Goal: Information Seeking & Learning: Learn about a topic

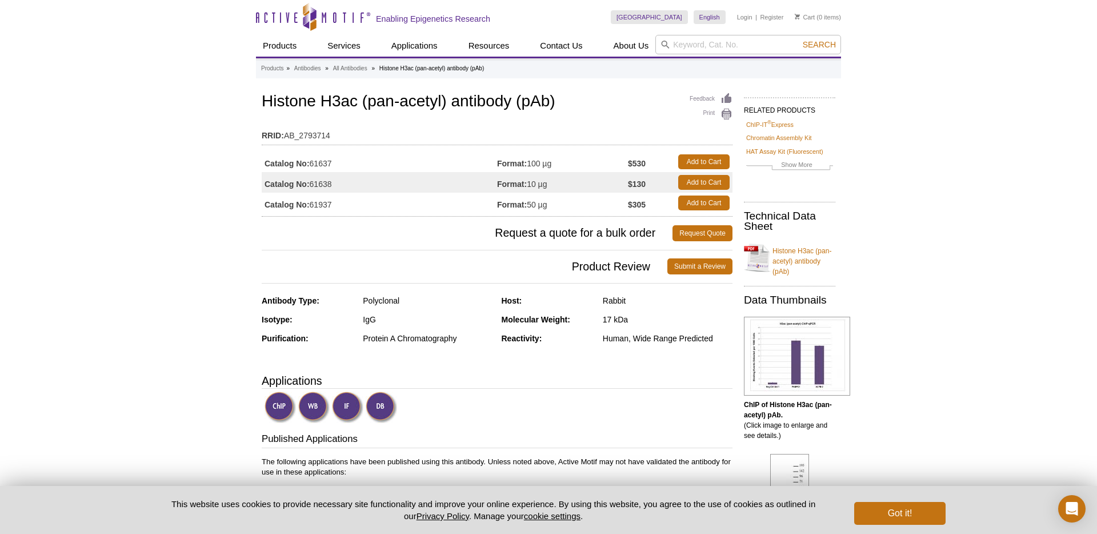
click at [643, 334] on div "Human, Wide Range Predicted" at bounding box center [668, 338] width 130 height 10
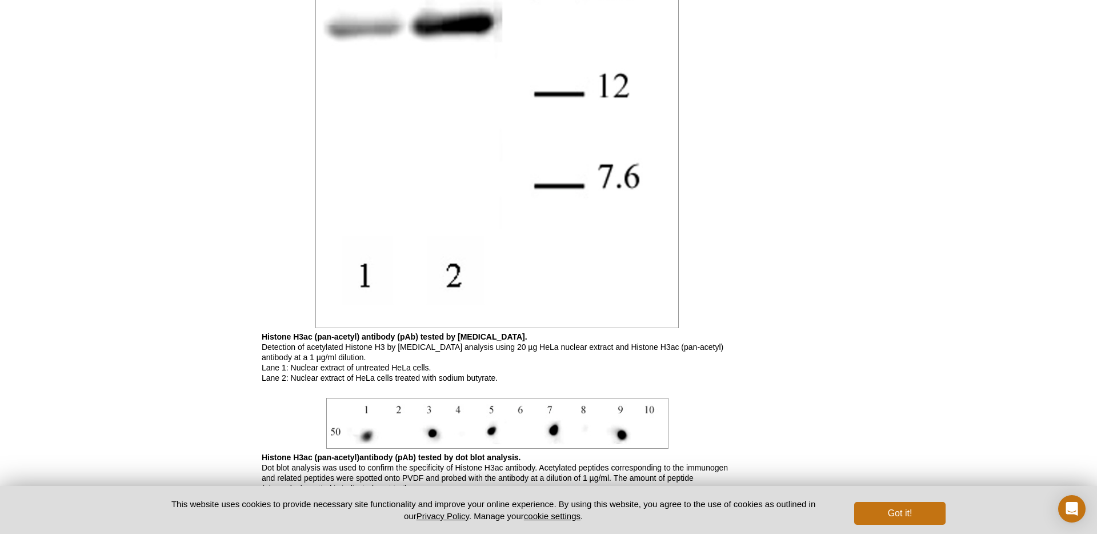
scroll to position [1918, 0]
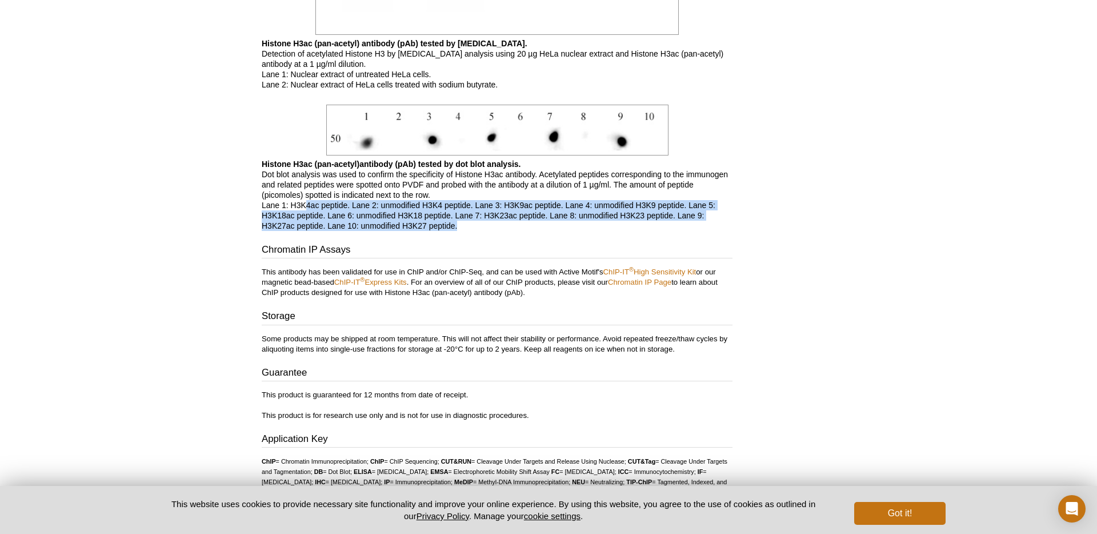
drag, startPoint x: 305, startPoint y: 206, endPoint x: 504, endPoint y: 229, distance: 200.7
click at [504, 229] on p "Histone H3ac (pan-acetyl)antibody (pAb) tested by dot blot analysis. Dot blot a…" at bounding box center [497, 195] width 471 height 72
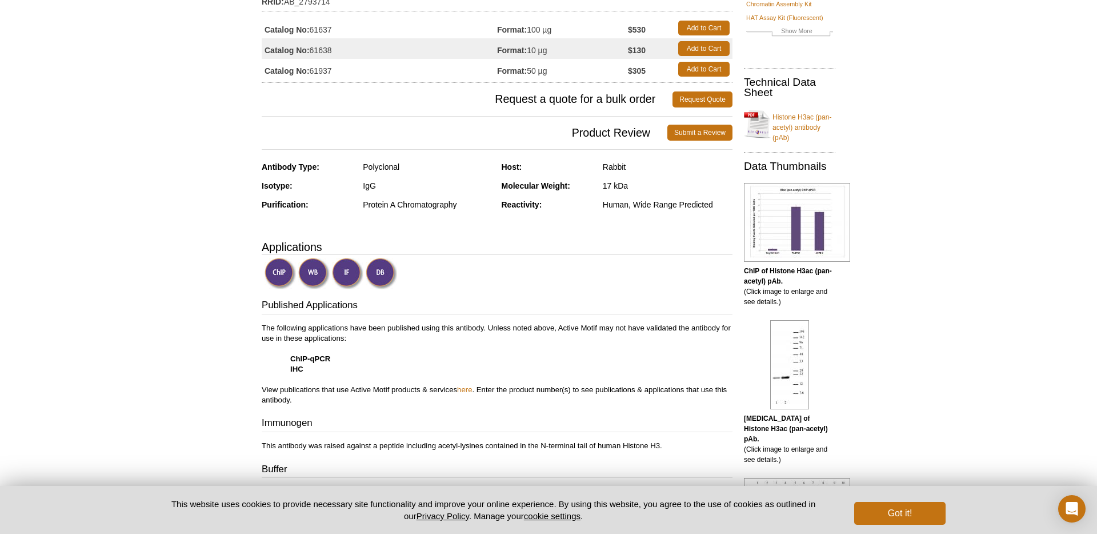
scroll to position [0, 0]
